Goal: Task Accomplishment & Management: Manage account settings

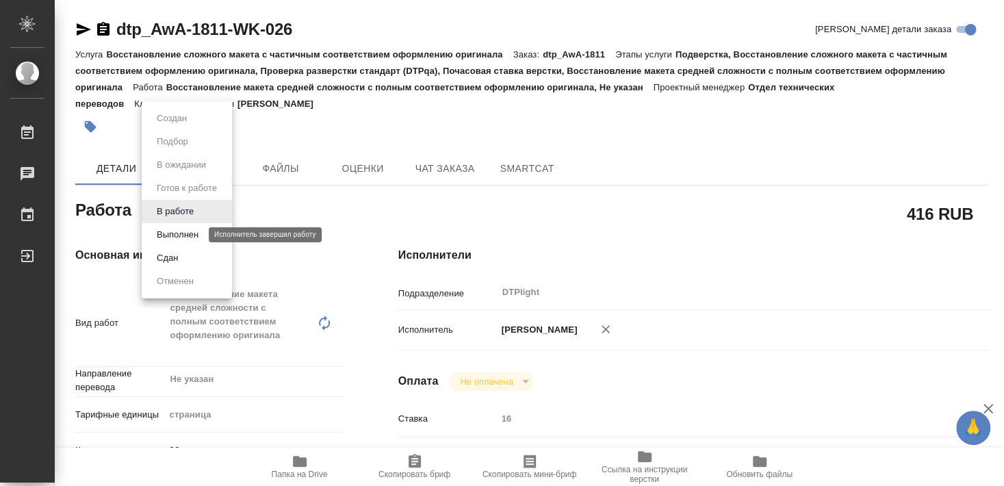
click at [183, 233] on button "Выполнен" at bounding box center [178, 234] width 50 height 15
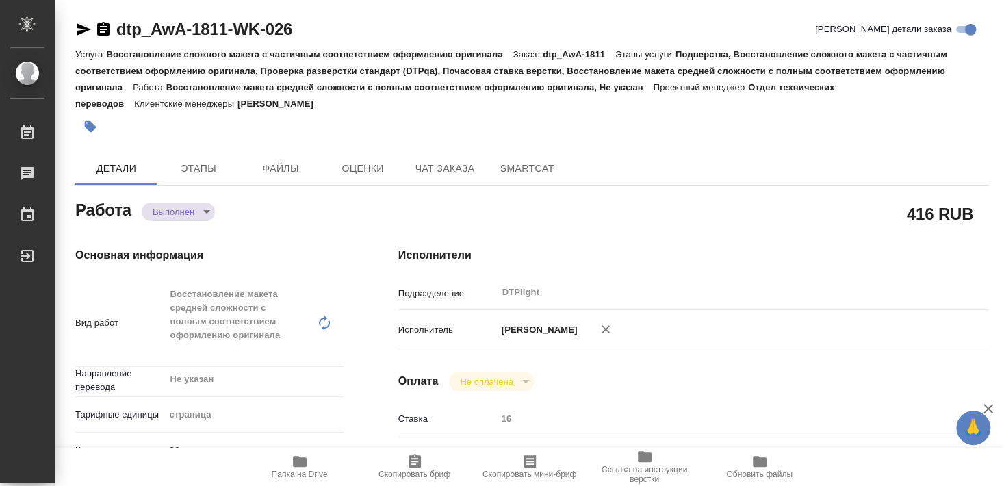
type textarea "x"
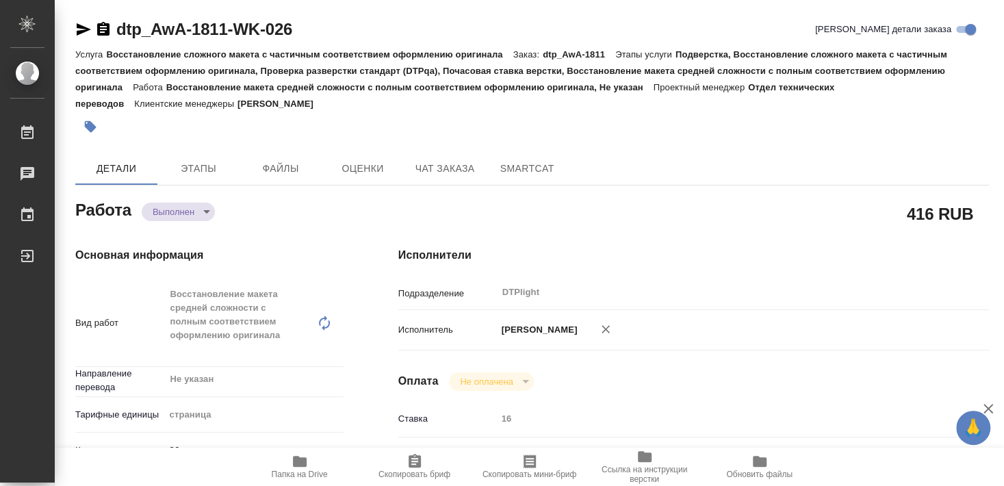
type textarea "x"
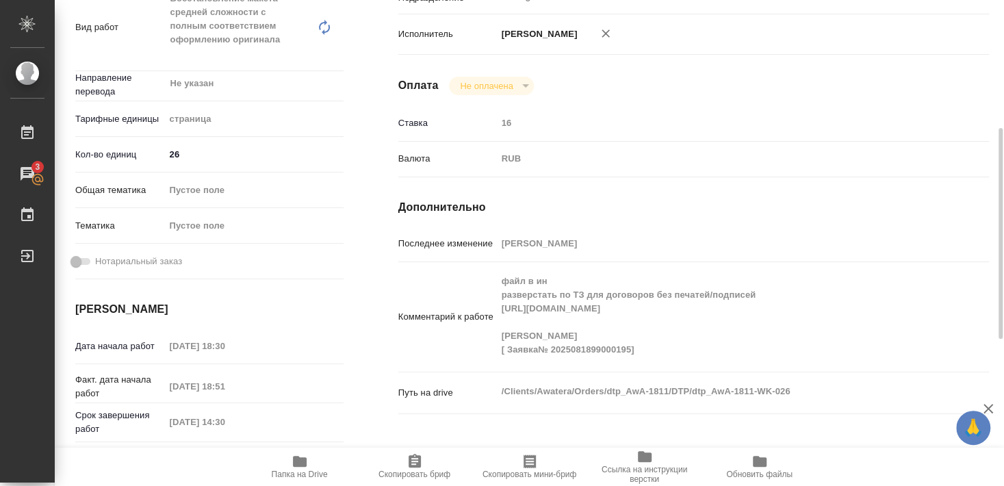
type textarea "x"
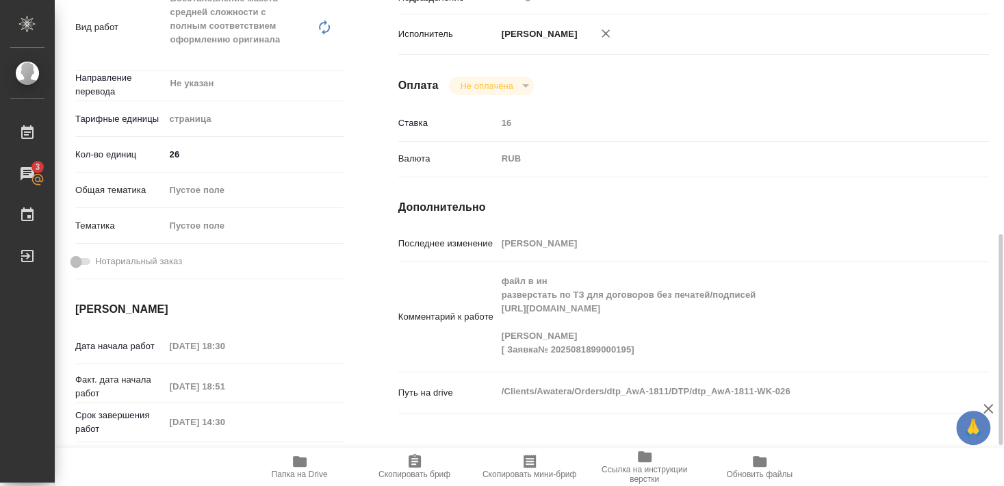
scroll to position [443, 0]
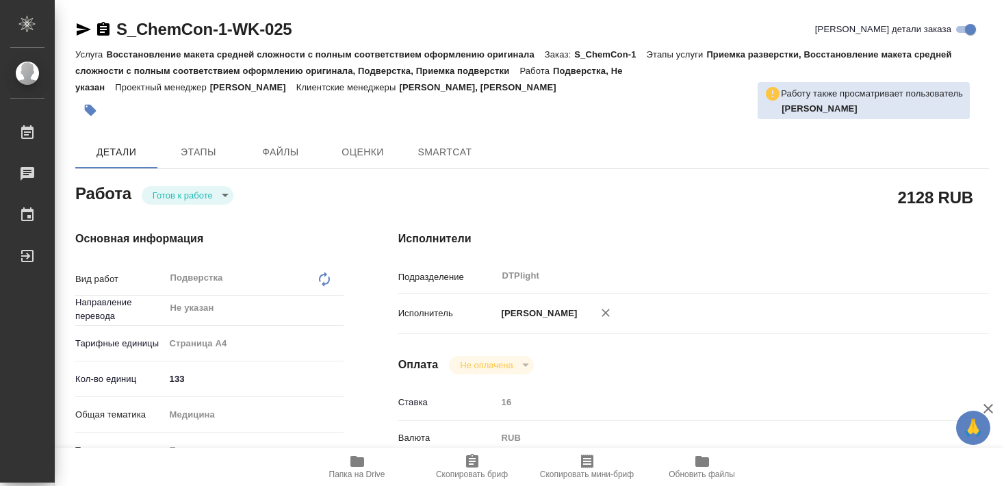
type textarea "x"
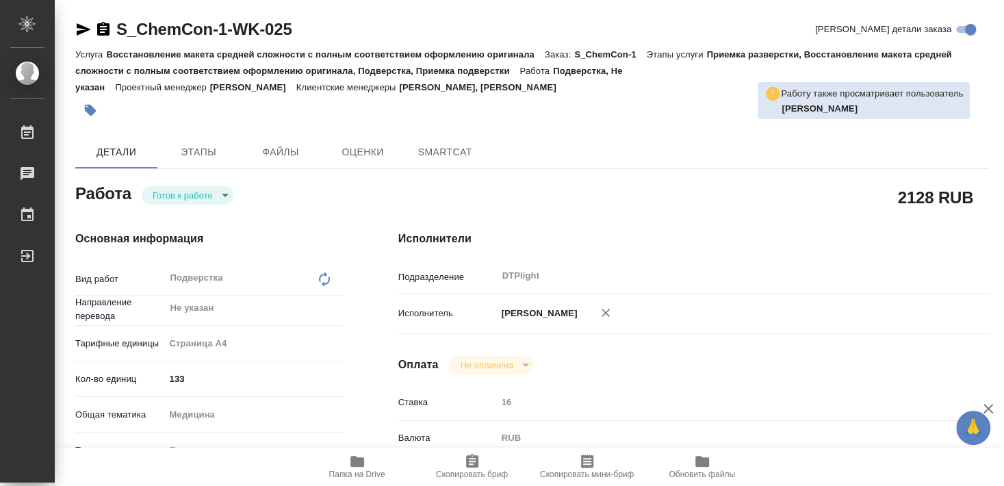
type textarea "x"
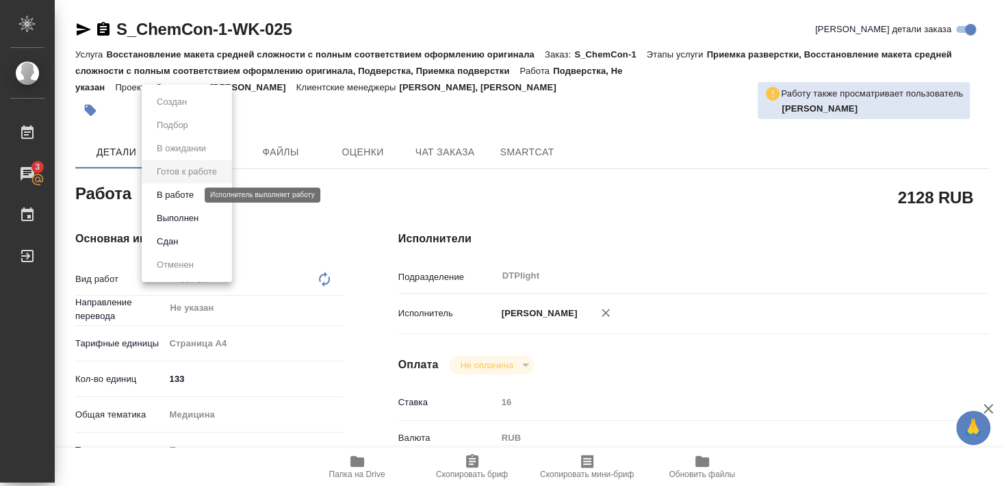
click at [177, 192] on button "В работе" at bounding box center [175, 194] width 45 height 15
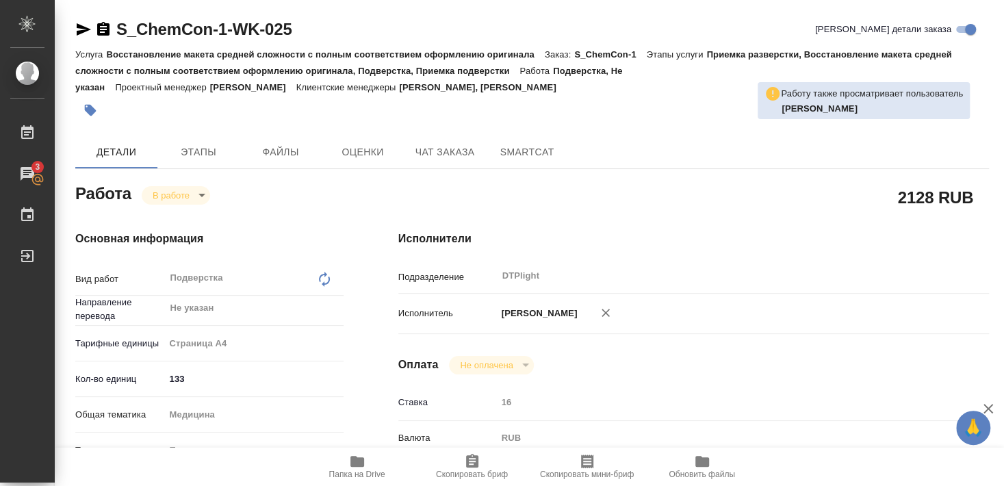
type textarea "x"
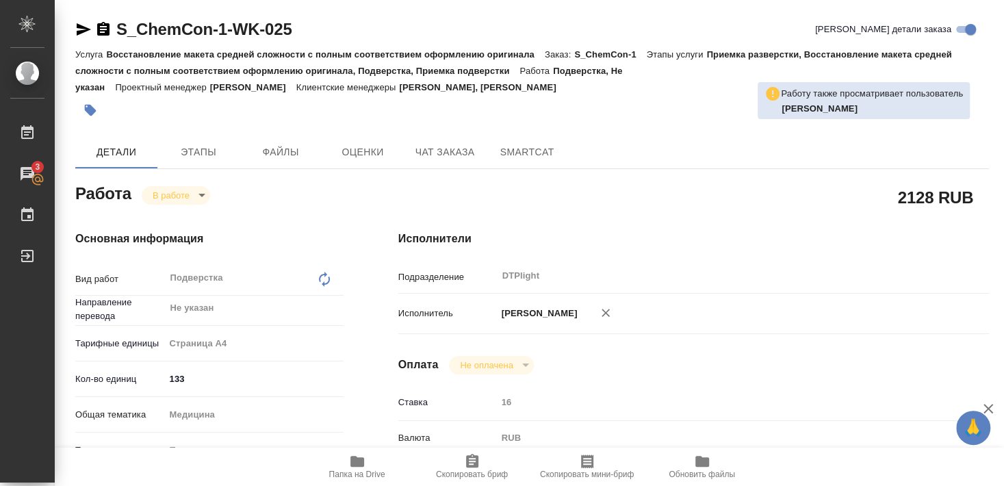
type textarea "x"
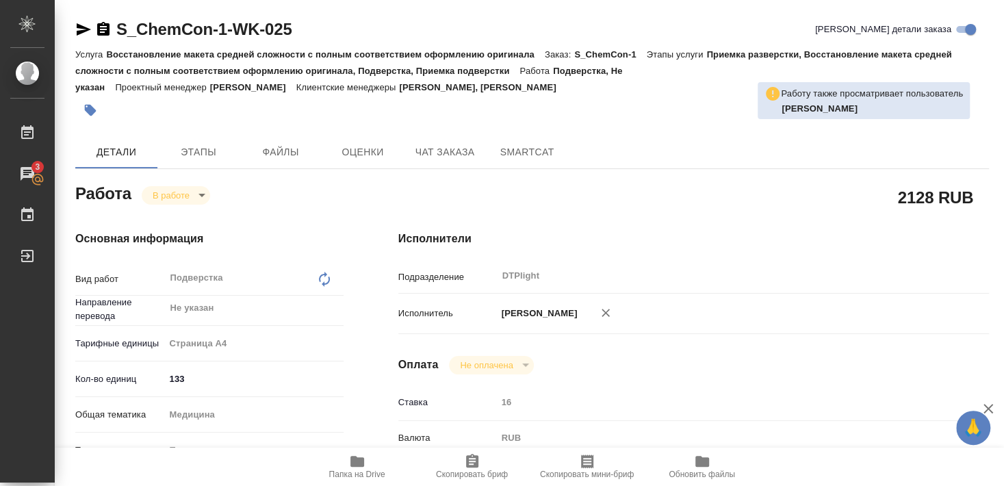
type textarea "x"
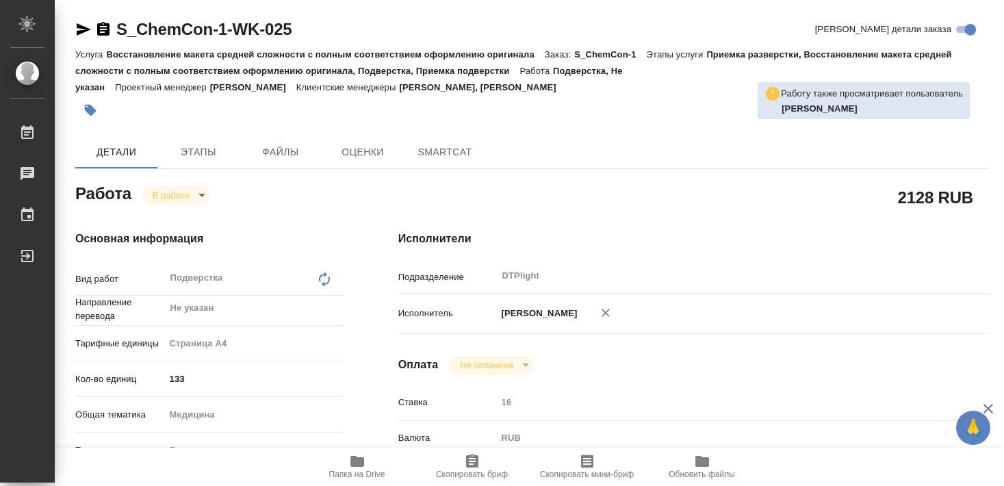
type textarea "x"
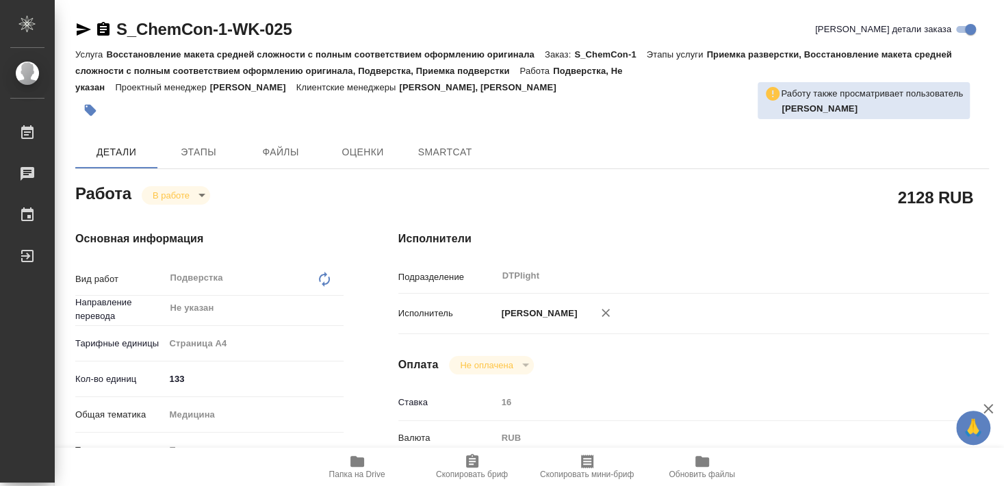
type textarea "x"
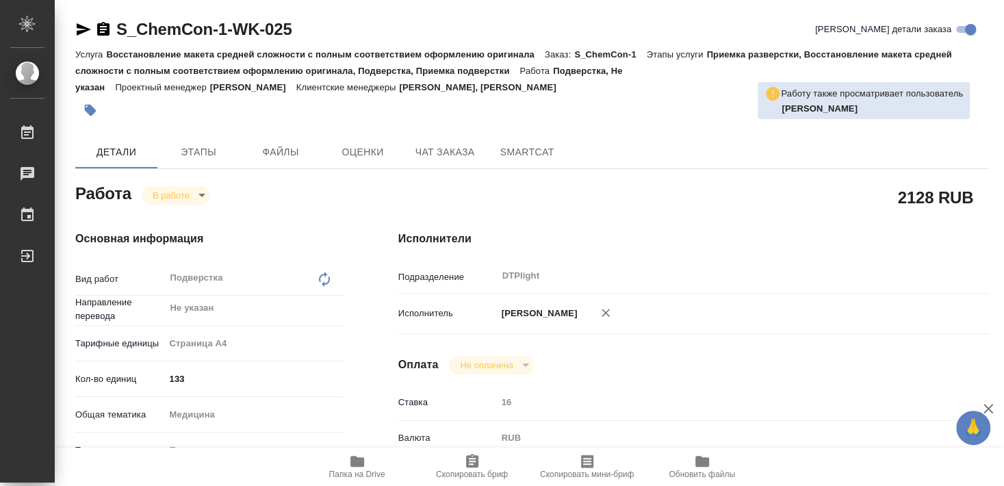
type textarea "x"
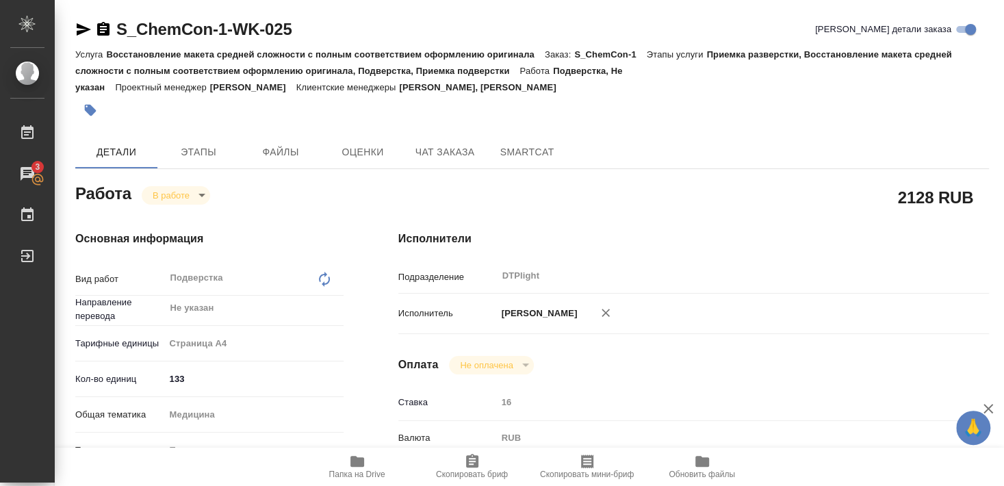
type textarea "x"
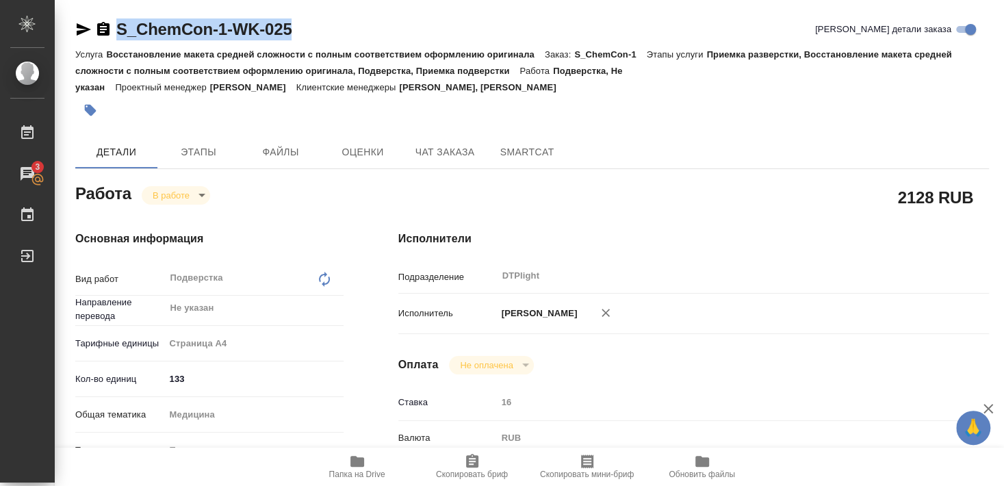
drag, startPoint x: 116, startPoint y: 43, endPoint x: 291, endPoint y: 36, distance: 175.3
copy link "S_ChemCon-1-WK-025"
type textarea "x"
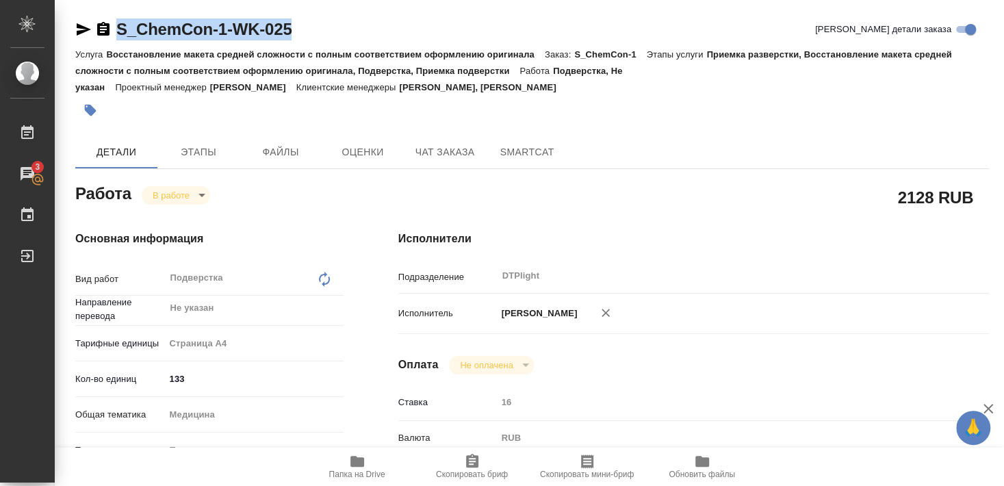
type textarea "x"
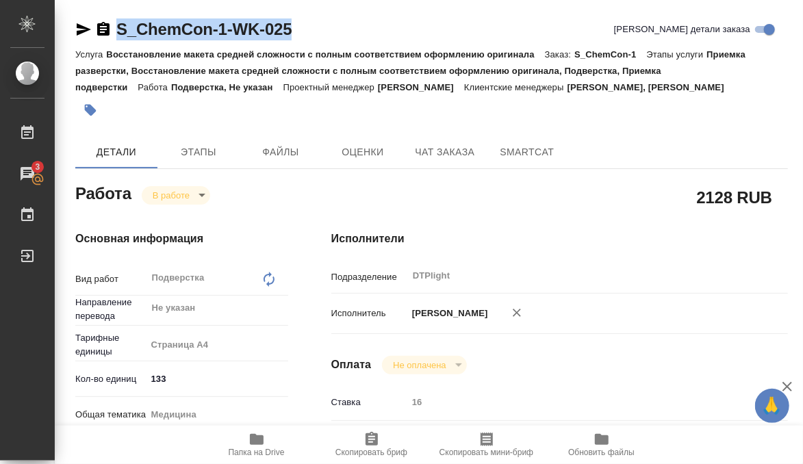
type textarea "x"
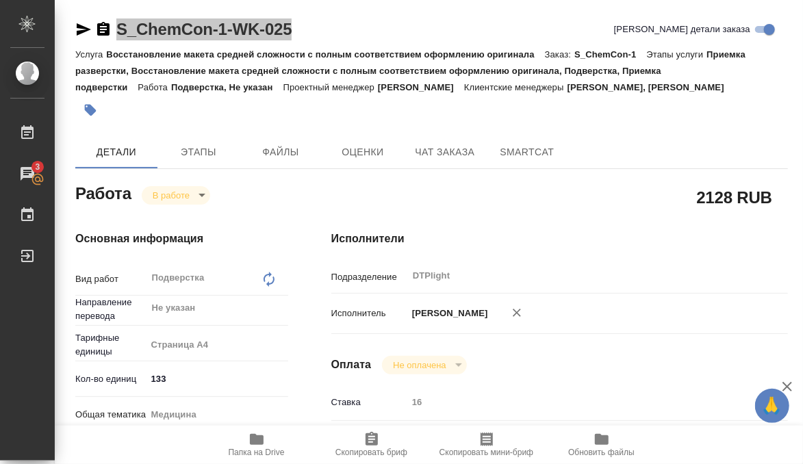
type textarea "x"
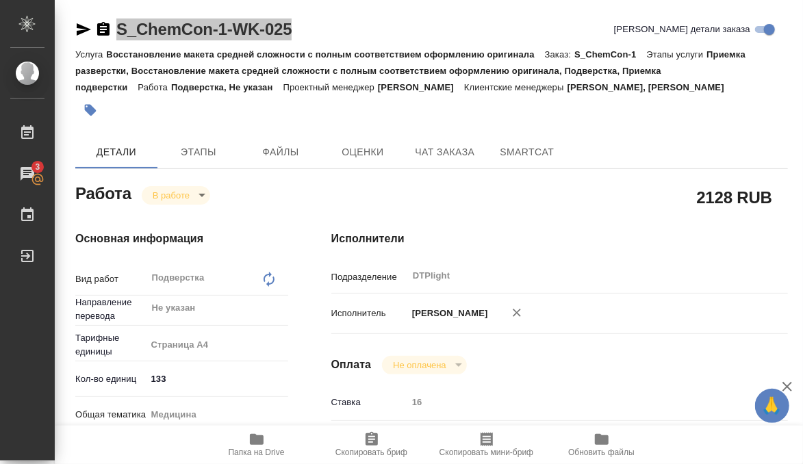
type textarea "x"
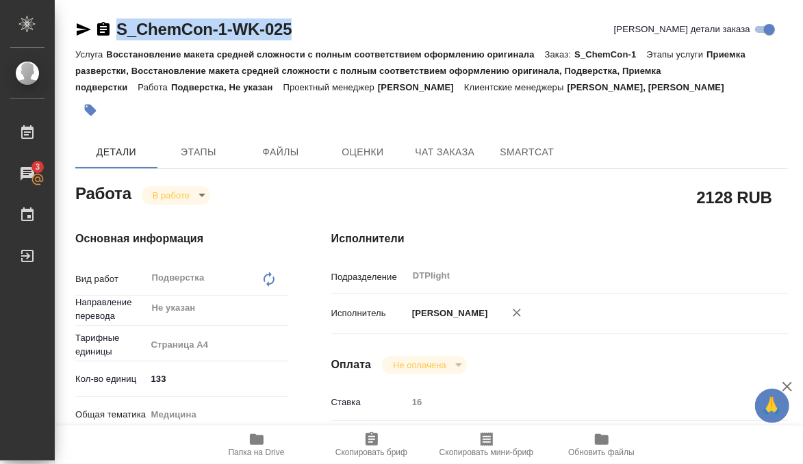
click at [344, 181] on div "2128 RUB" at bounding box center [559, 197] width 456 height 34
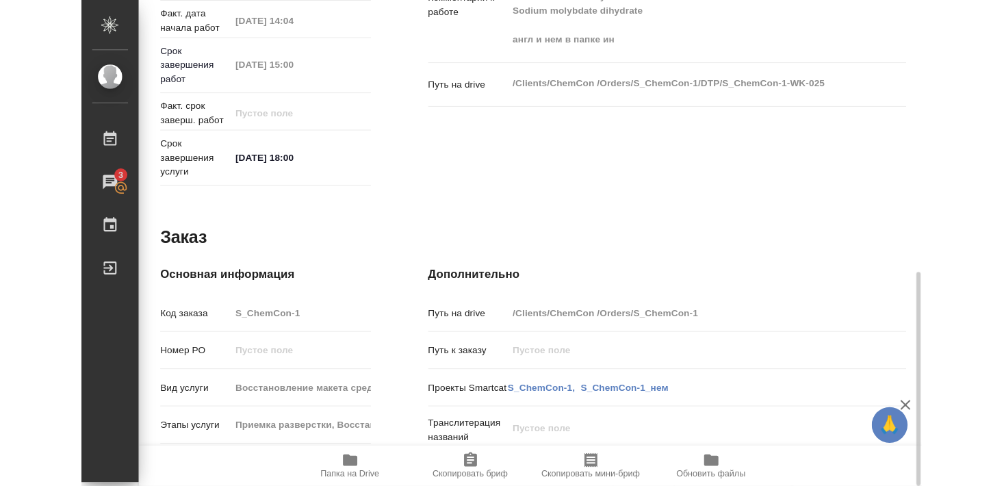
scroll to position [601, 0]
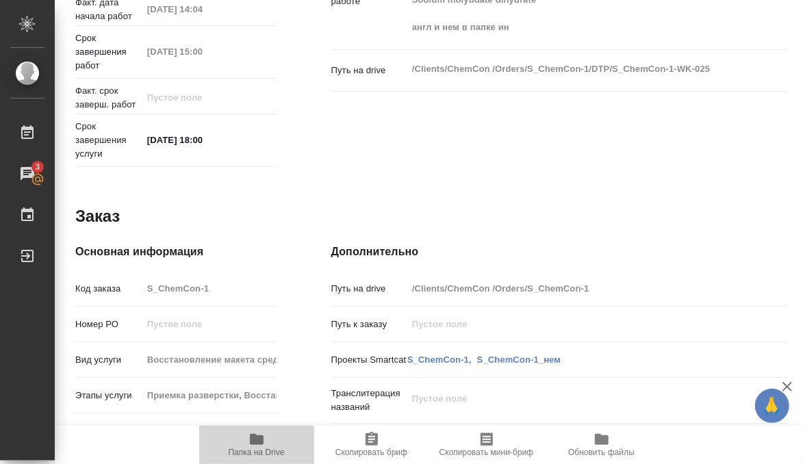
click at [258, 448] on span "Папка на Drive" at bounding box center [257, 452] width 56 height 10
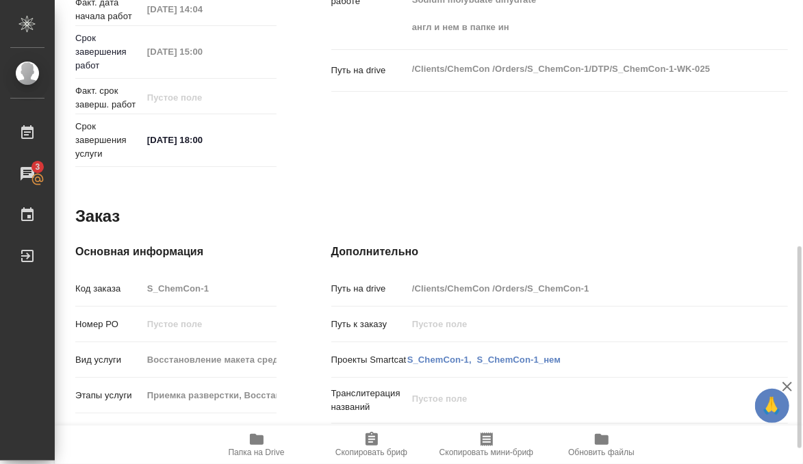
type textarea "x"
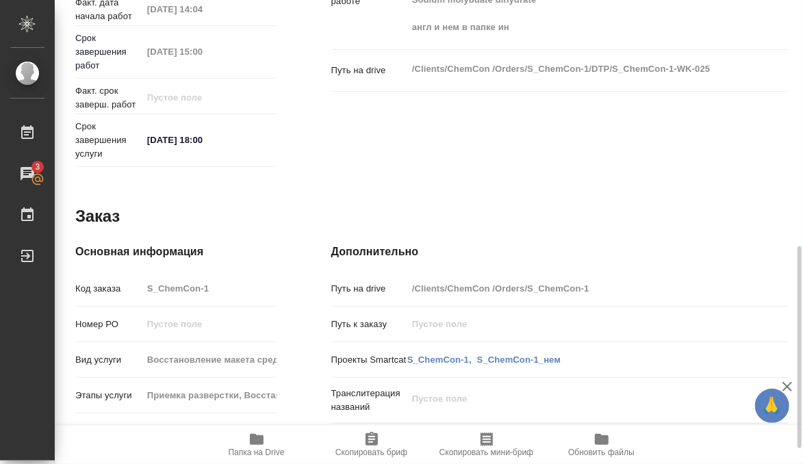
type textarea "x"
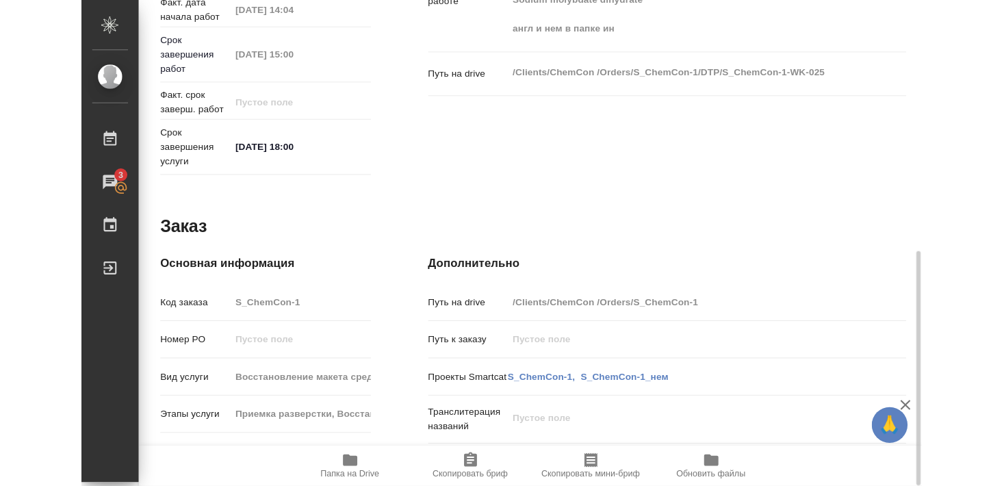
scroll to position [579, 0]
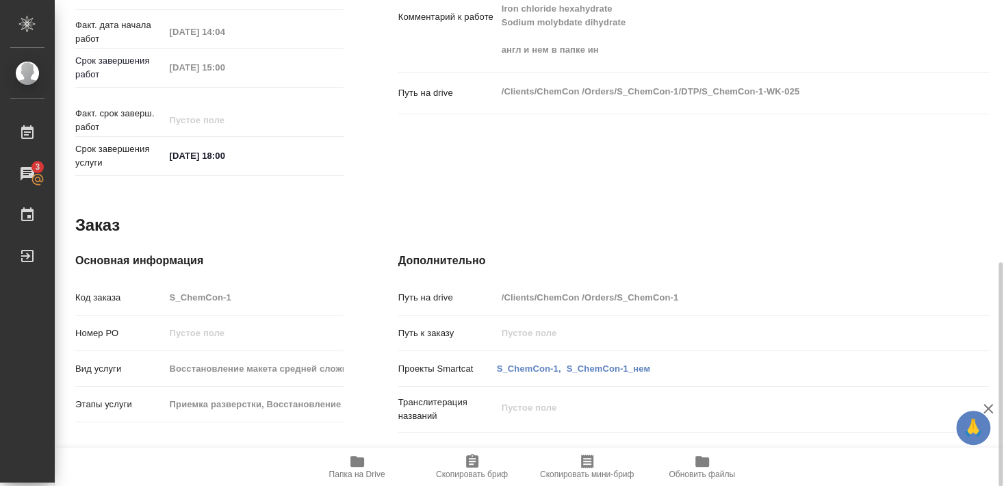
type textarea "x"
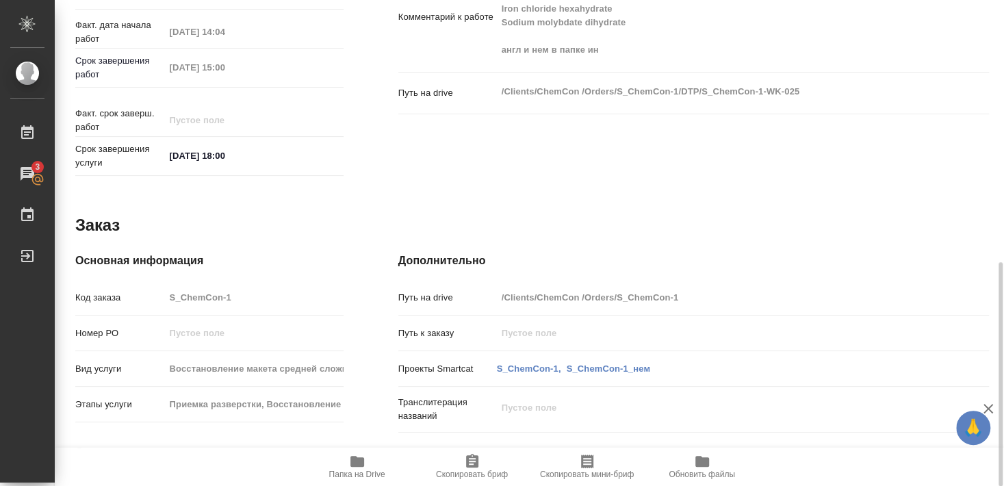
type textarea "x"
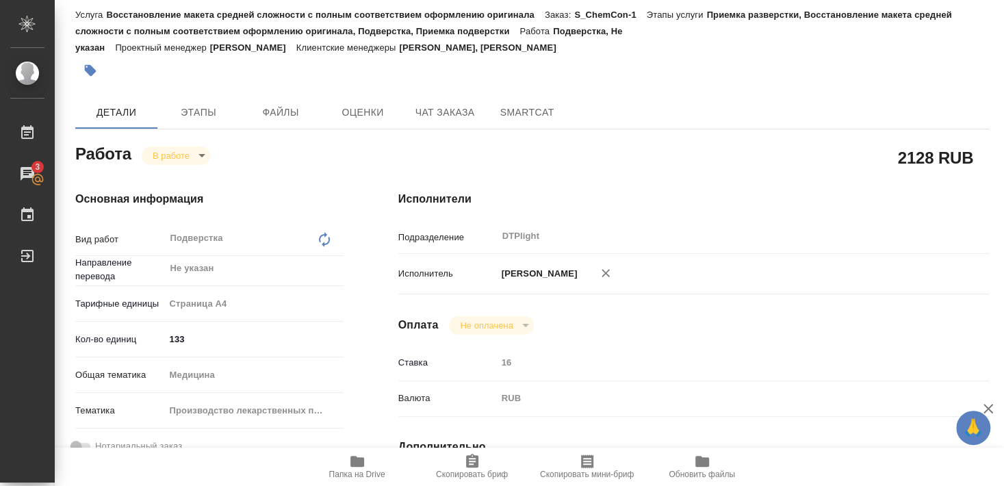
scroll to position [0, 0]
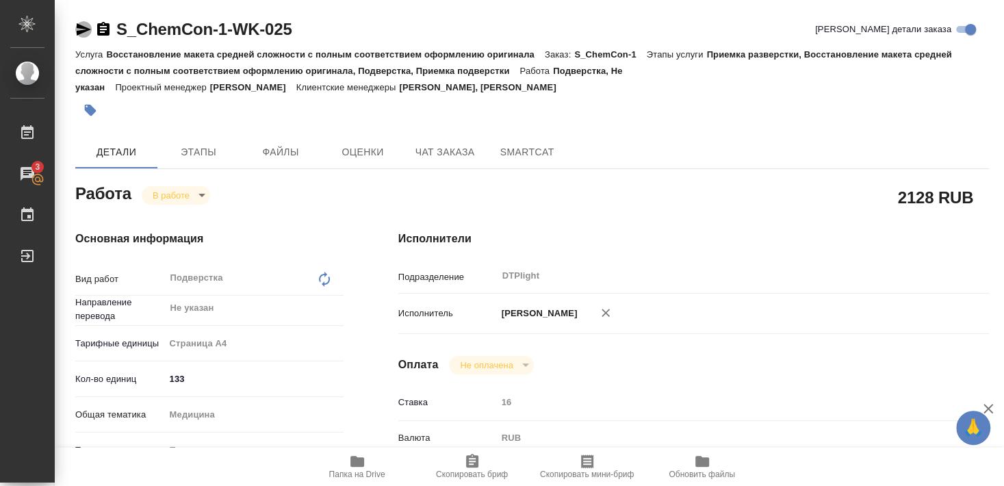
click at [83, 27] on icon "button" at bounding box center [84, 29] width 14 height 12
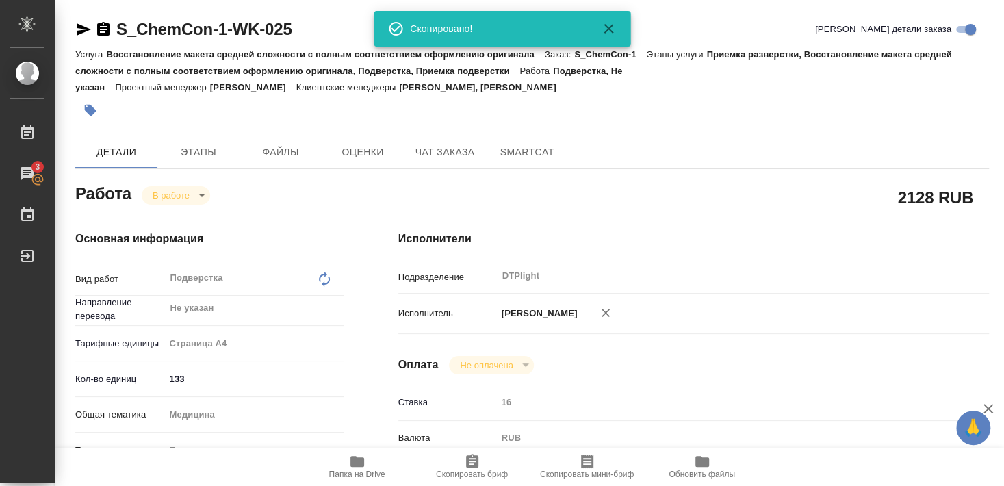
type textarea "x"
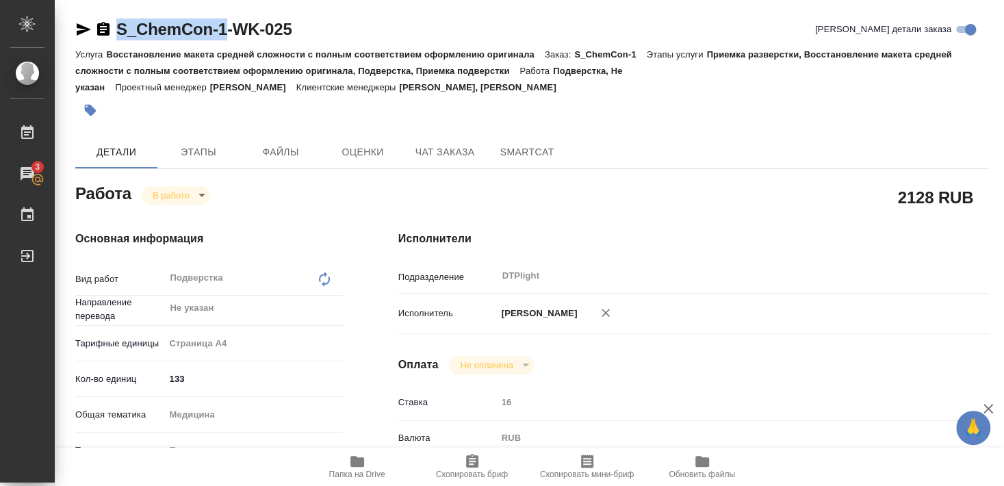
drag, startPoint x: 139, startPoint y: 44, endPoint x: 228, endPoint y: 36, distance: 89.3
copy link "S_ChemCon-1"
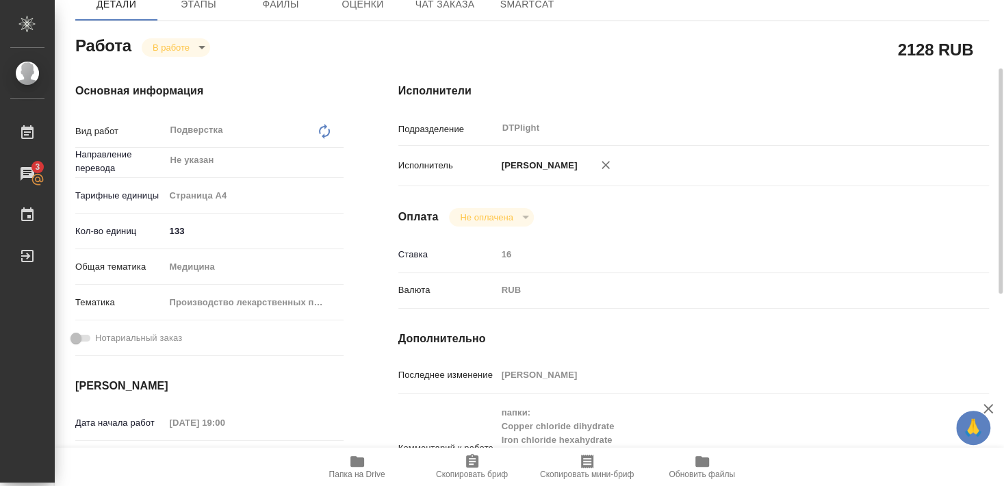
scroll to position [296, 0]
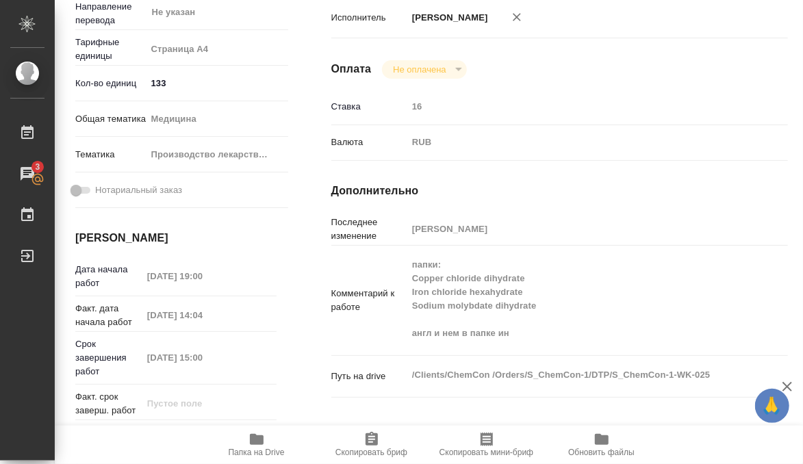
type textarea "x"
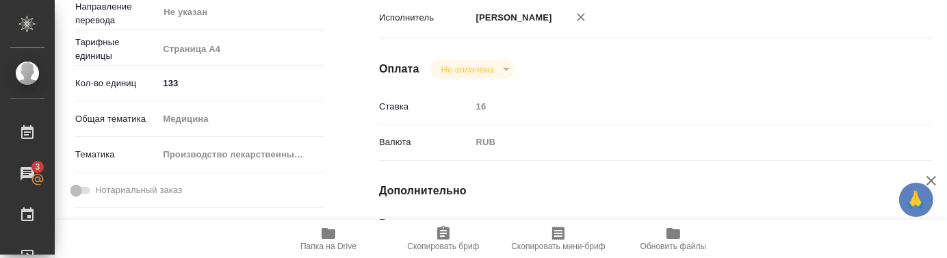
type textarea "x"
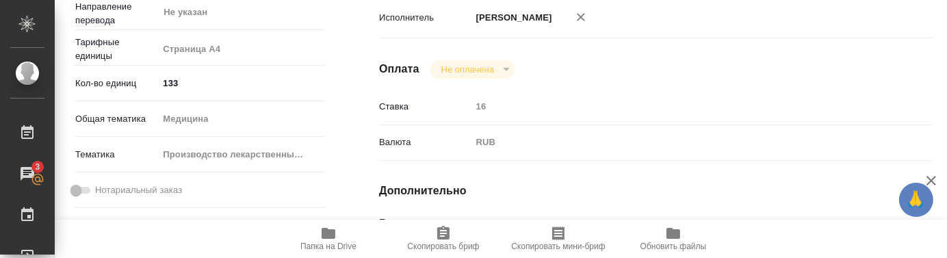
type textarea "x"
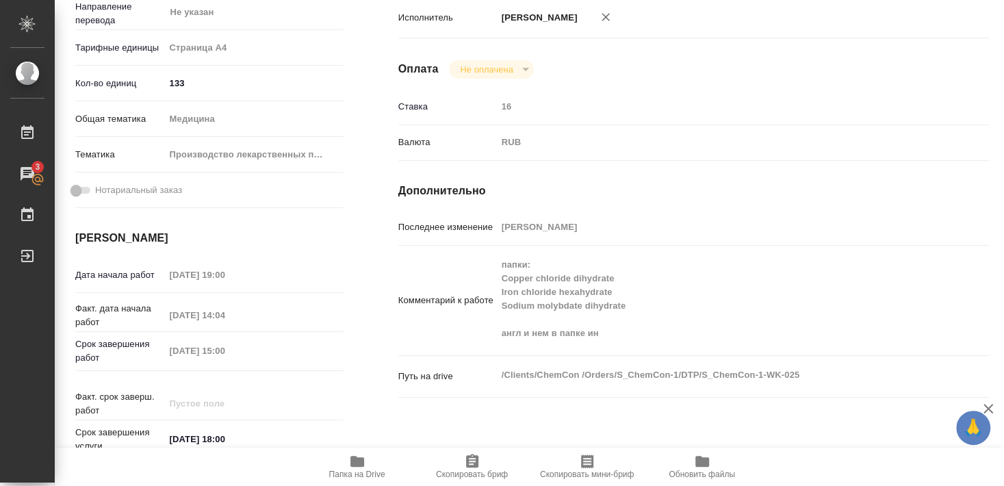
type textarea "x"
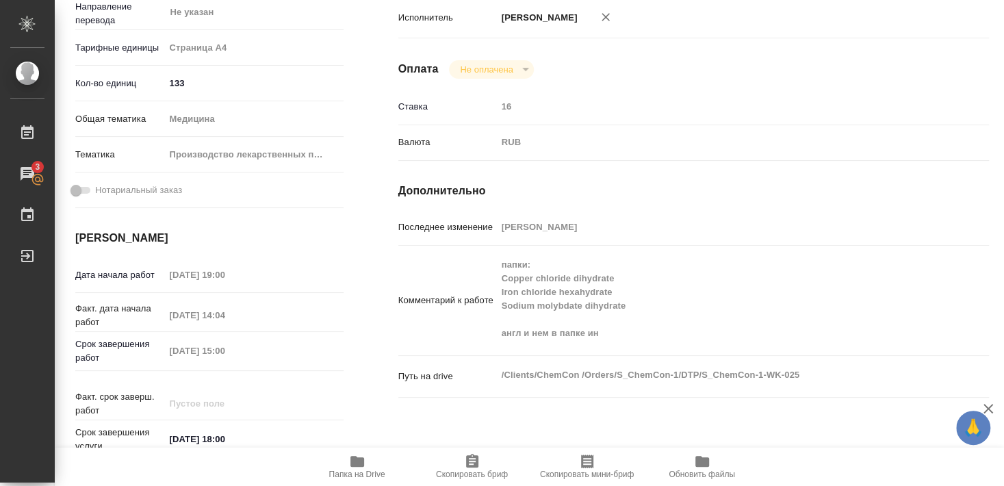
type textarea "x"
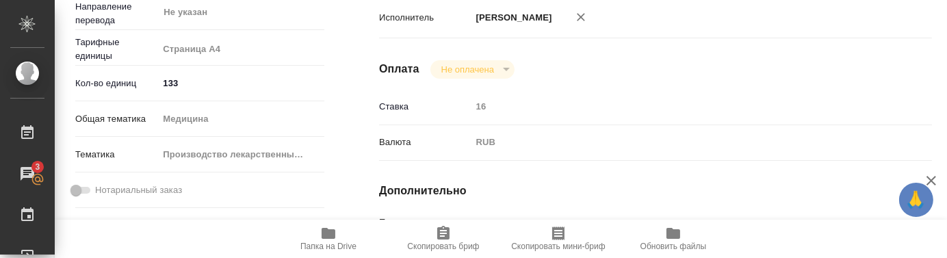
type textarea "x"
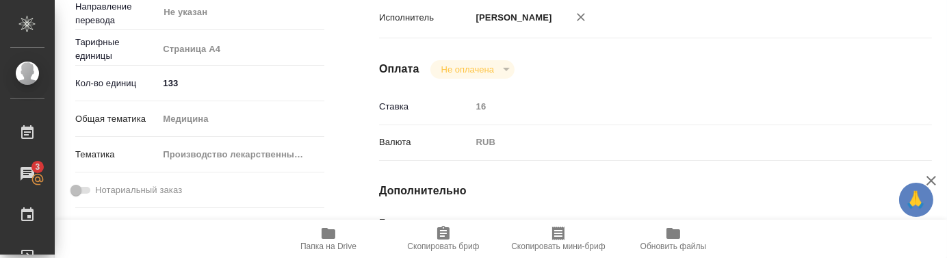
type textarea "x"
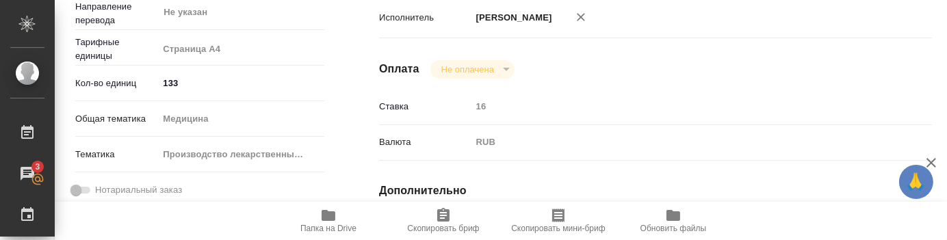
type textarea "x"
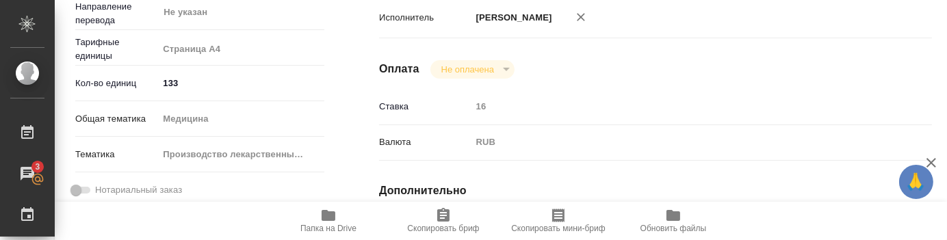
type textarea "x"
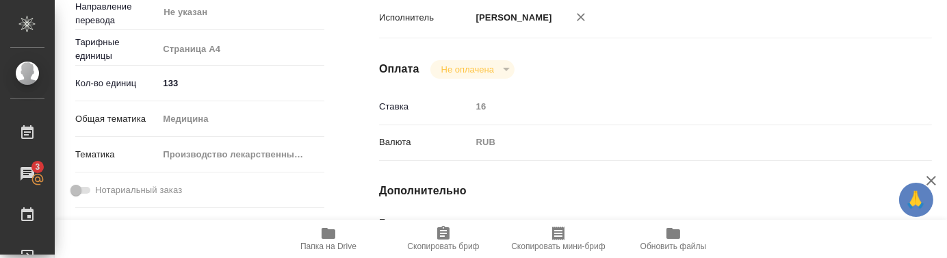
type textarea "x"
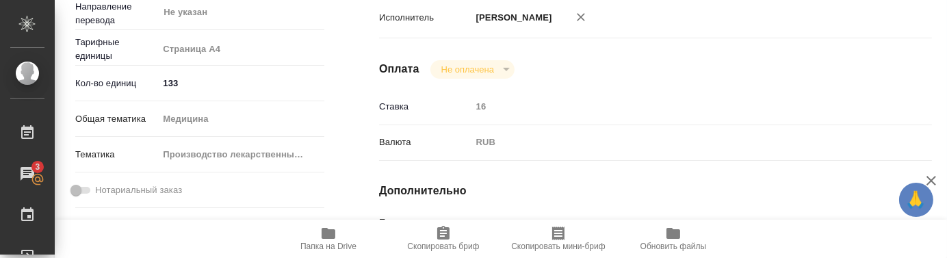
type textarea "x"
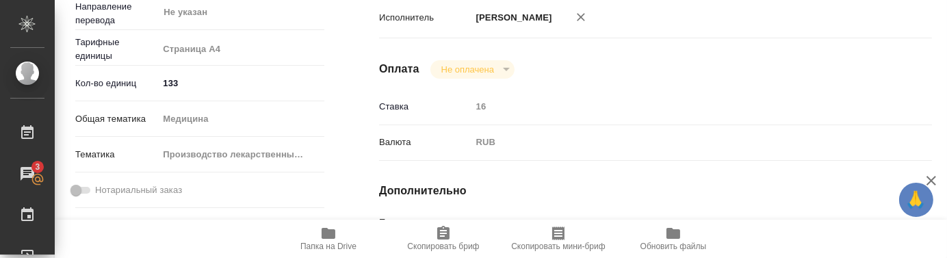
type textarea "x"
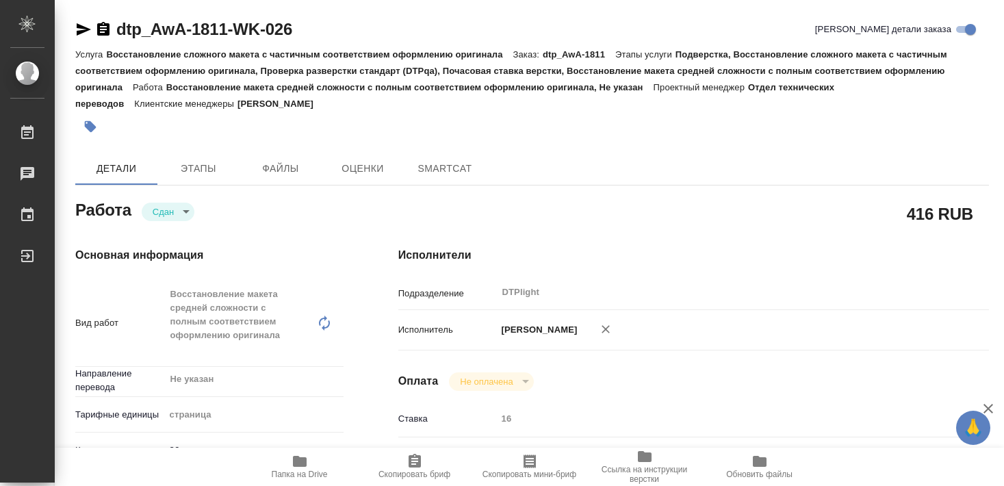
type textarea "x"
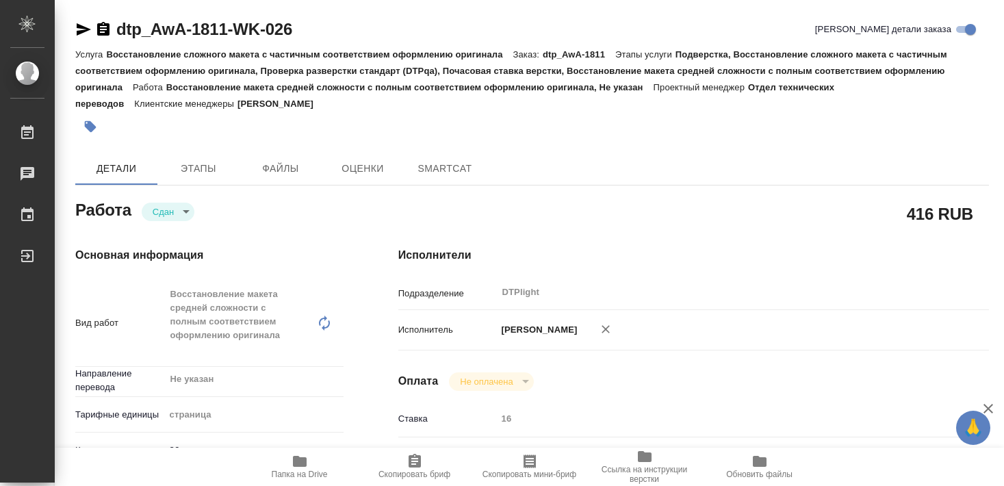
type textarea "x"
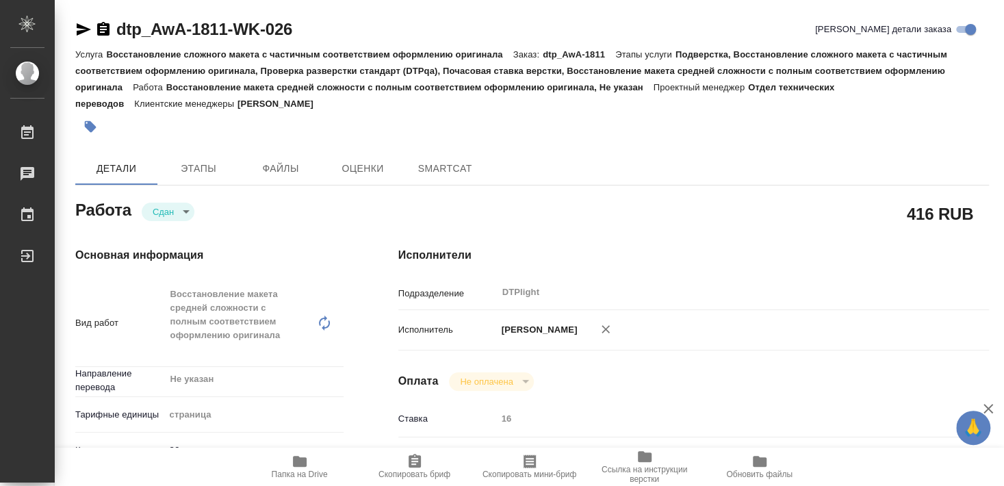
type textarea "x"
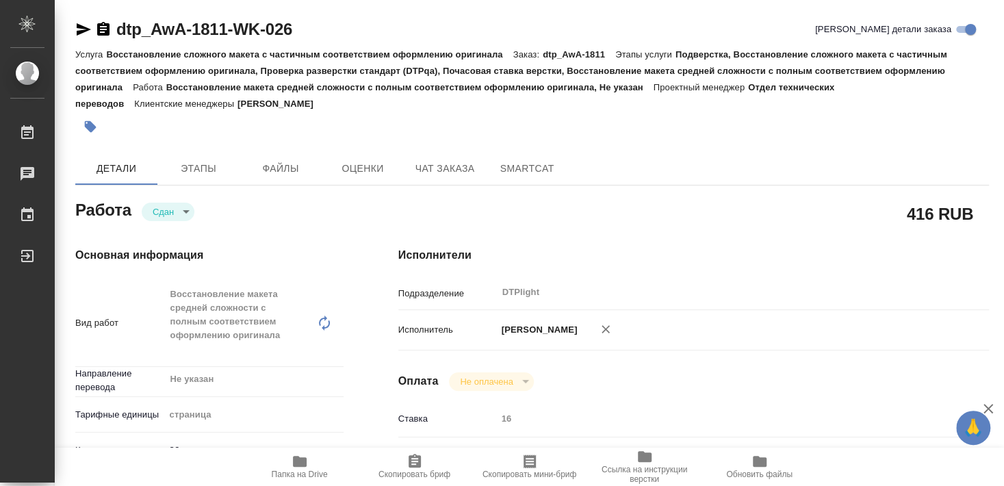
type textarea "x"
